Goal: Check status: Check status

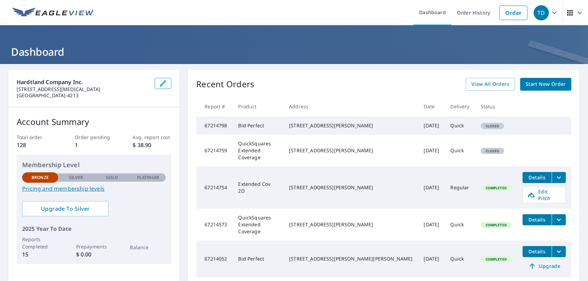
click at [531, 177] on span "Details" at bounding box center [537, 177] width 21 height 7
click at [555, 177] on icon "filesDropdownBtn-67214754" at bounding box center [559, 178] width 8 height 8
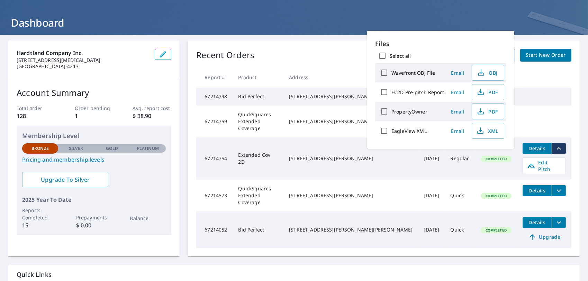
scroll to position [35, 0]
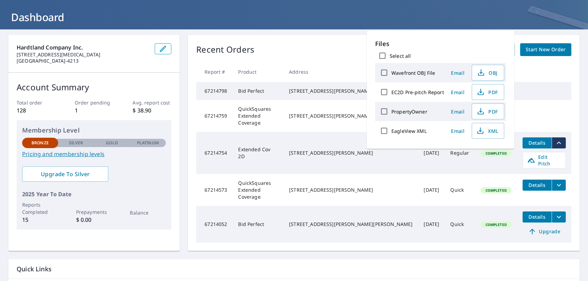
click at [532, 111] on td at bounding box center [544, 105] width 54 height 11
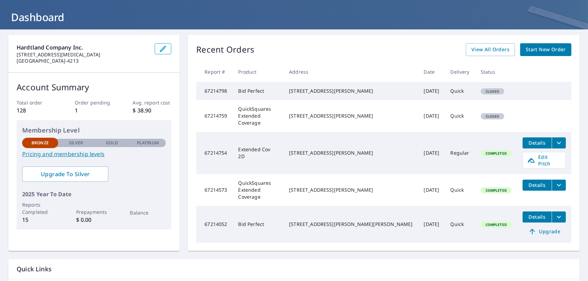
click at [533, 214] on span "Details" at bounding box center [537, 217] width 21 height 7
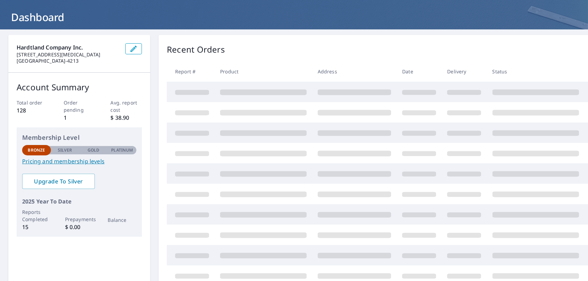
scroll to position [35, 0]
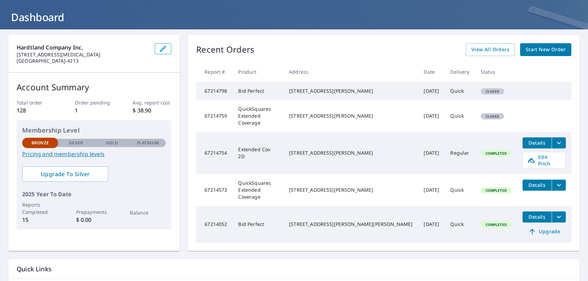
click at [532, 143] on span "Details" at bounding box center [537, 143] width 21 height 7
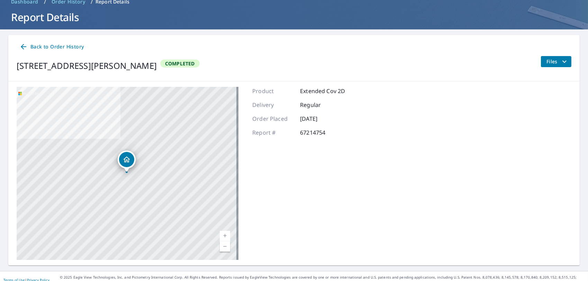
click at [547, 62] on span "Files" at bounding box center [558, 61] width 22 height 8
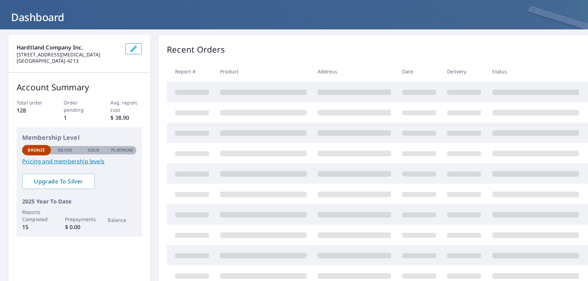
scroll to position [35, 0]
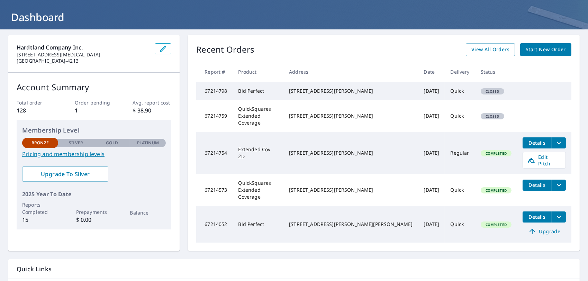
click at [359, 187] on div "[STREET_ADDRESS][PERSON_NAME]" at bounding box center [351, 190] width 124 height 7
click at [527, 182] on span "Details" at bounding box center [537, 185] width 21 height 7
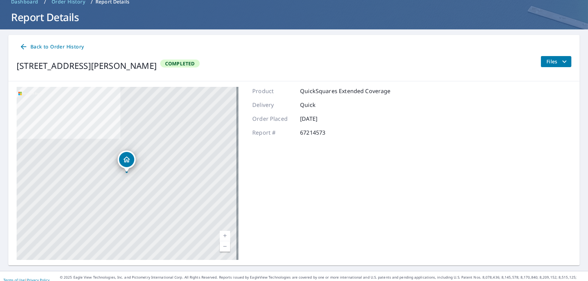
click at [302, 174] on div "Product QuickSquares Extended Coverage Delivery Quick Order Placed [DATE] Repor…" at bounding box center [321, 173] width 139 height 173
drag, startPoint x: 302, startPoint y: 174, endPoint x: 127, endPoint y: 175, distance: 175.2
click at [127, 175] on div "[STREET_ADDRESS][PERSON_NAME]" at bounding box center [128, 173] width 222 height 173
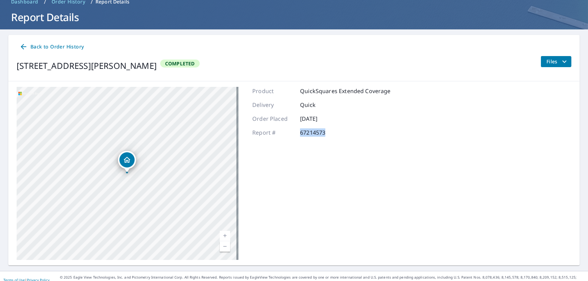
click at [127, 175] on div "[STREET_ADDRESS][PERSON_NAME]" at bounding box center [128, 173] width 222 height 173
click at [128, 160] on icon "Dropped pin, building 1, Residential property, 5722 Tudor Dr Fitchburg, WI 53711" at bounding box center [127, 160] width 8 height 8
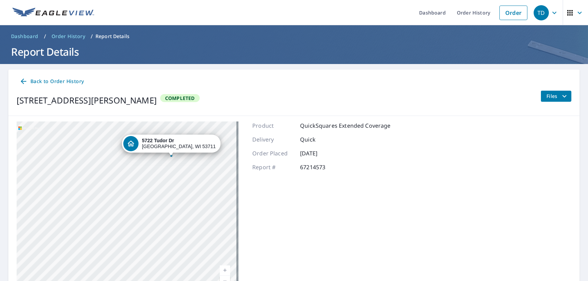
click at [118, 36] on p "Report Details" at bounding box center [113, 36] width 34 height 7
click at [108, 36] on p "Report Details" at bounding box center [113, 36] width 34 height 7
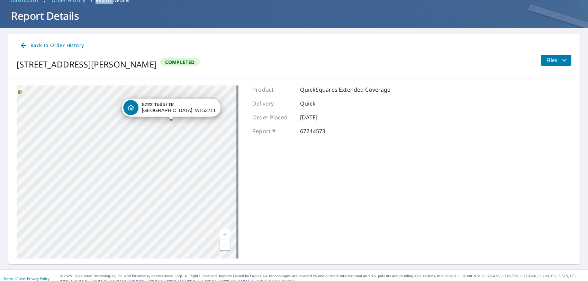
scroll to position [42, 0]
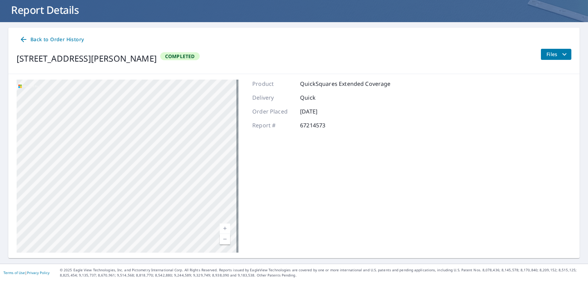
drag, startPoint x: 153, startPoint y: 176, endPoint x: 259, endPoint y: 134, distance: 114.9
click at [259, 134] on div "[STREET_ADDRESS][PERSON_NAME] Aerial Road A standard road map Aerial A detailed…" at bounding box center [294, 166] width 572 height 184
drag, startPoint x: 170, startPoint y: 258, endPoint x: 196, endPoint y: 253, distance: 26.1
click at [196, 253] on main "Back to Order History [STREET_ADDRESS][PERSON_NAME] Completed Files [STREET_ADD…" at bounding box center [294, 143] width 588 height 242
click at [223, 226] on link "Current Level 18, Zoom In" at bounding box center [225, 229] width 10 height 10
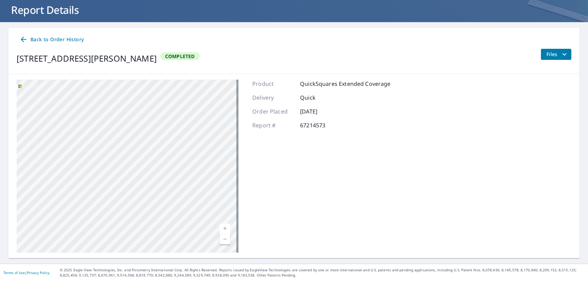
click at [222, 238] on link "Current Level 19, Zoom Out" at bounding box center [225, 239] width 10 height 10
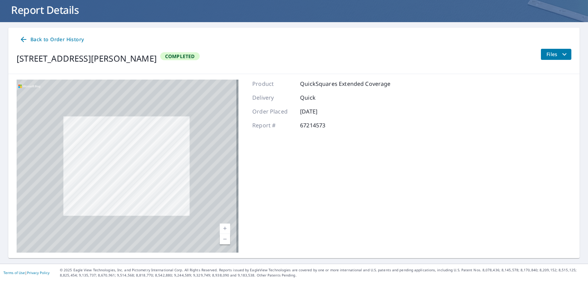
click at [222, 238] on link "Current Level 19, Zoom Out" at bounding box center [225, 239] width 10 height 10
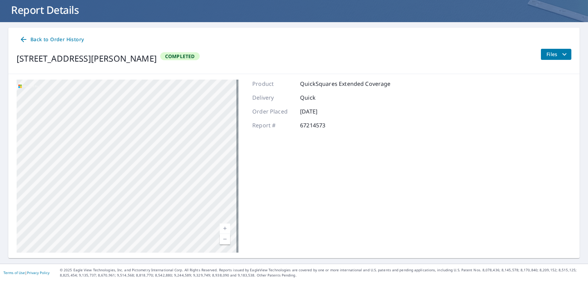
click at [222, 238] on link "Current Level 17, Zoom Out" at bounding box center [225, 239] width 10 height 10
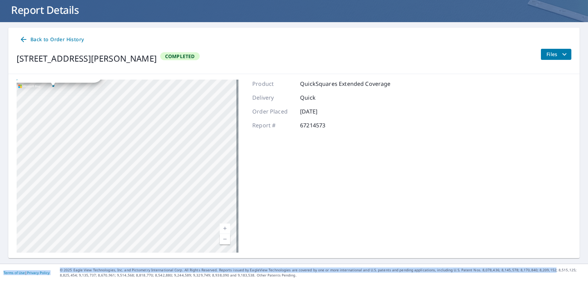
drag, startPoint x: 539, startPoint y: 264, endPoint x: 512, endPoint y: 258, distance: 27.9
click at [512, 258] on div "Dashboard Order History Order TD Dashboard / Order History / Report Details Rep…" at bounding box center [294, 140] width 588 height 281
drag, startPoint x: 511, startPoint y: 258, endPoint x: 334, endPoint y: 192, distance: 188.9
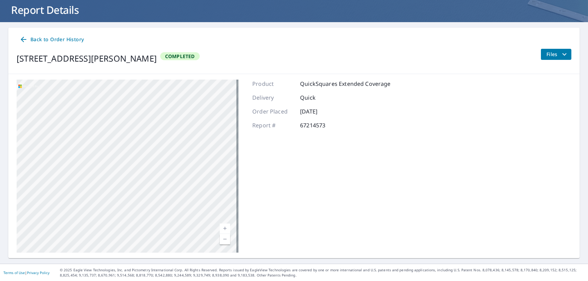
click at [178, 54] on span "Completed" at bounding box center [180, 56] width 38 height 7
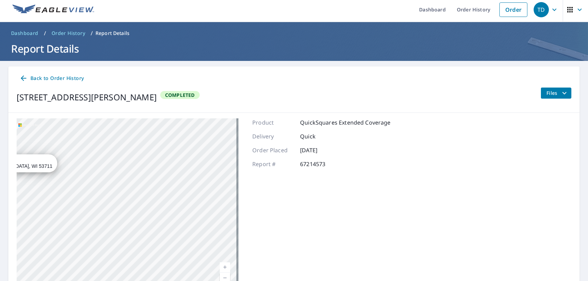
scroll to position [0, 0]
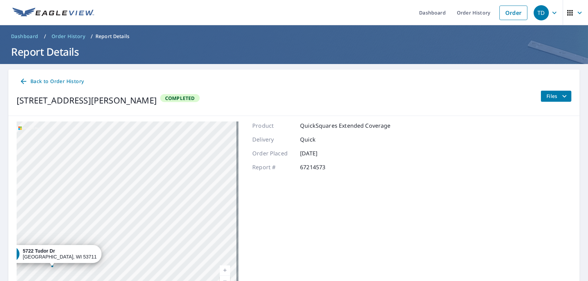
drag, startPoint x: 406, startPoint y: 172, endPoint x: 417, endPoint y: 220, distance: 49.7
click at [417, 220] on div "[STREET_ADDRESS][PERSON_NAME] Aerial Road A standard road map Aerial A detailed…" at bounding box center [294, 208] width 572 height 184
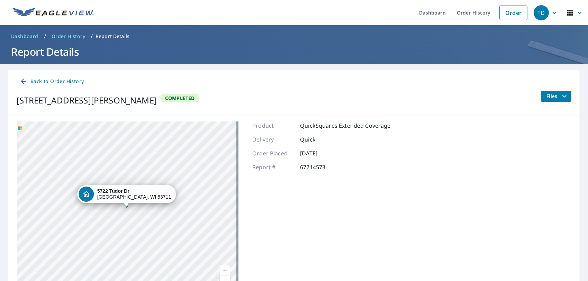
click at [127, 206] on div at bounding box center [126, 206] width 3 height 3
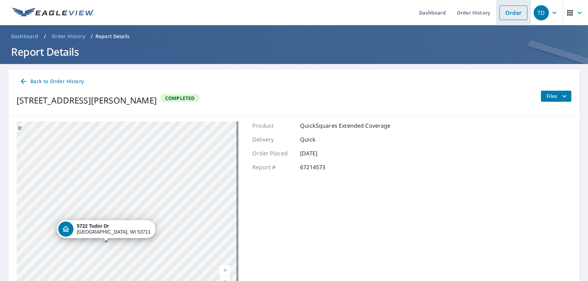
click at [508, 11] on link "Order" at bounding box center [514, 13] width 28 height 15
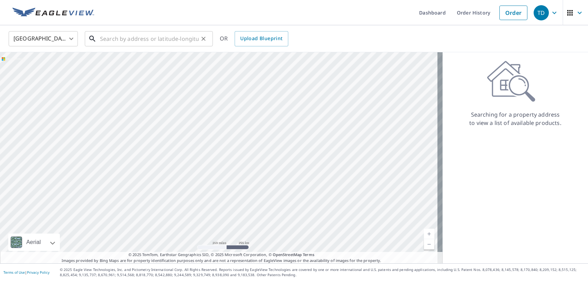
click at [105, 37] on input "text" at bounding box center [149, 38] width 99 height 19
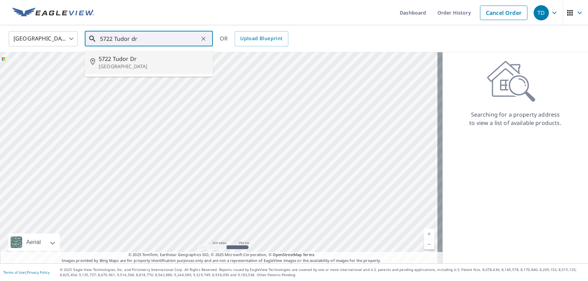
click at [146, 37] on input "5722 Tudor dr" at bounding box center [149, 38] width 99 height 19
click at [166, 39] on input "[STREET_ADDRESS][PERSON_NAME]" at bounding box center [149, 38] width 99 height 19
click at [158, 53] on li "[STREET_ADDRESS][PERSON_NAME]" at bounding box center [149, 63] width 128 height 24
type input "[STREET_ADDRESS][PERSON_NAME]"
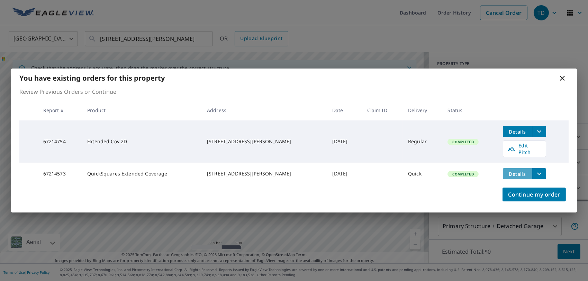
click at [518, 171] on span "Details" at bounding box center [517, 174] width 21 height 7
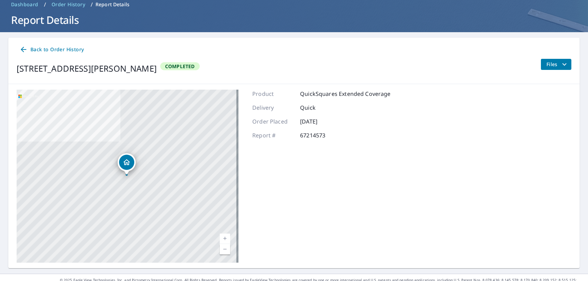
scroll to position [42, 0]
